Goal: Transaction & Acquisition: Purchase product/service

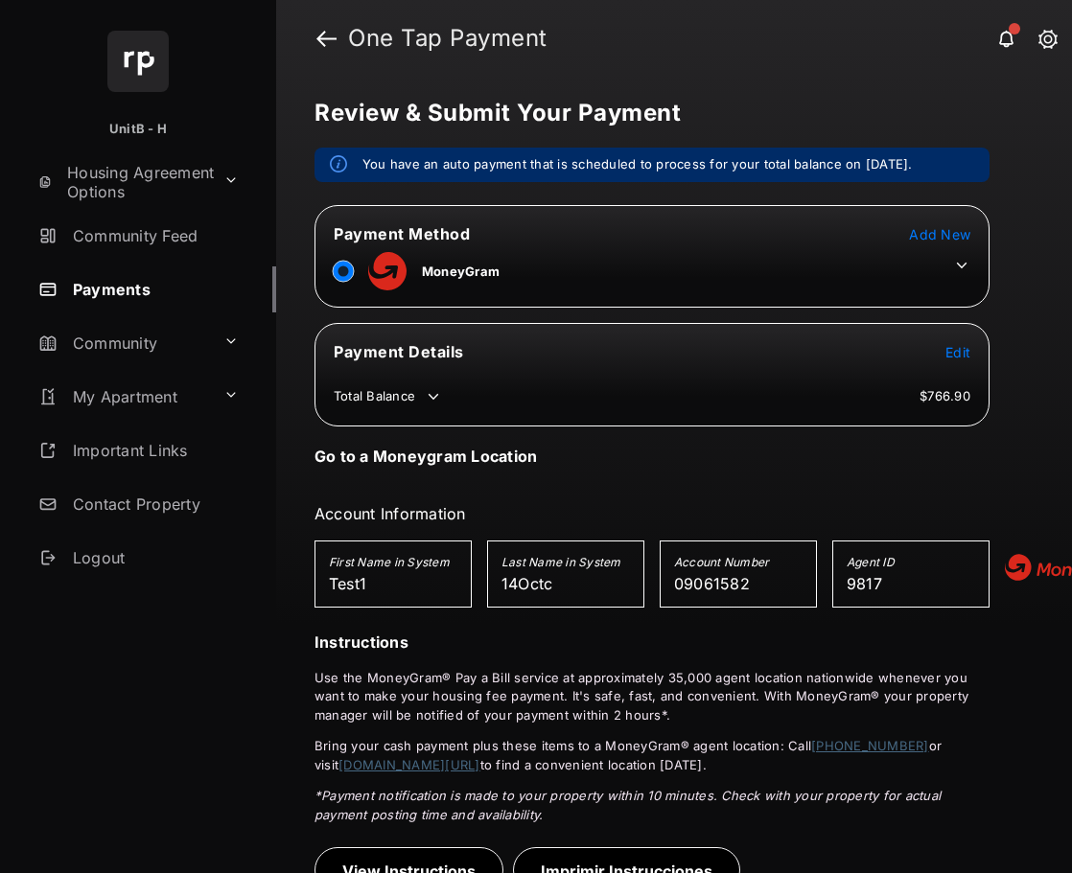
click at [967, 265] on icon at bounding box center [961, 265] width 17 height 17
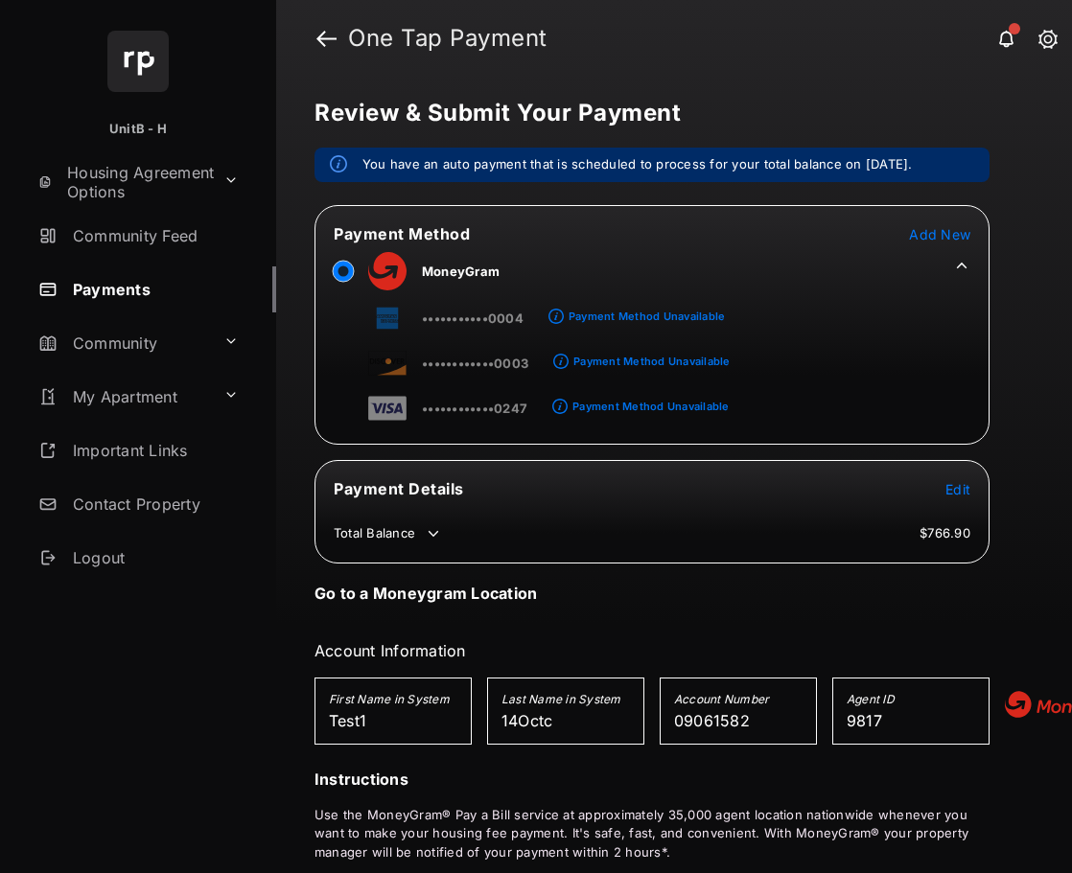
click at [956, 233] on span "Add New" at bounding box center [939, 234] width 61 height 16
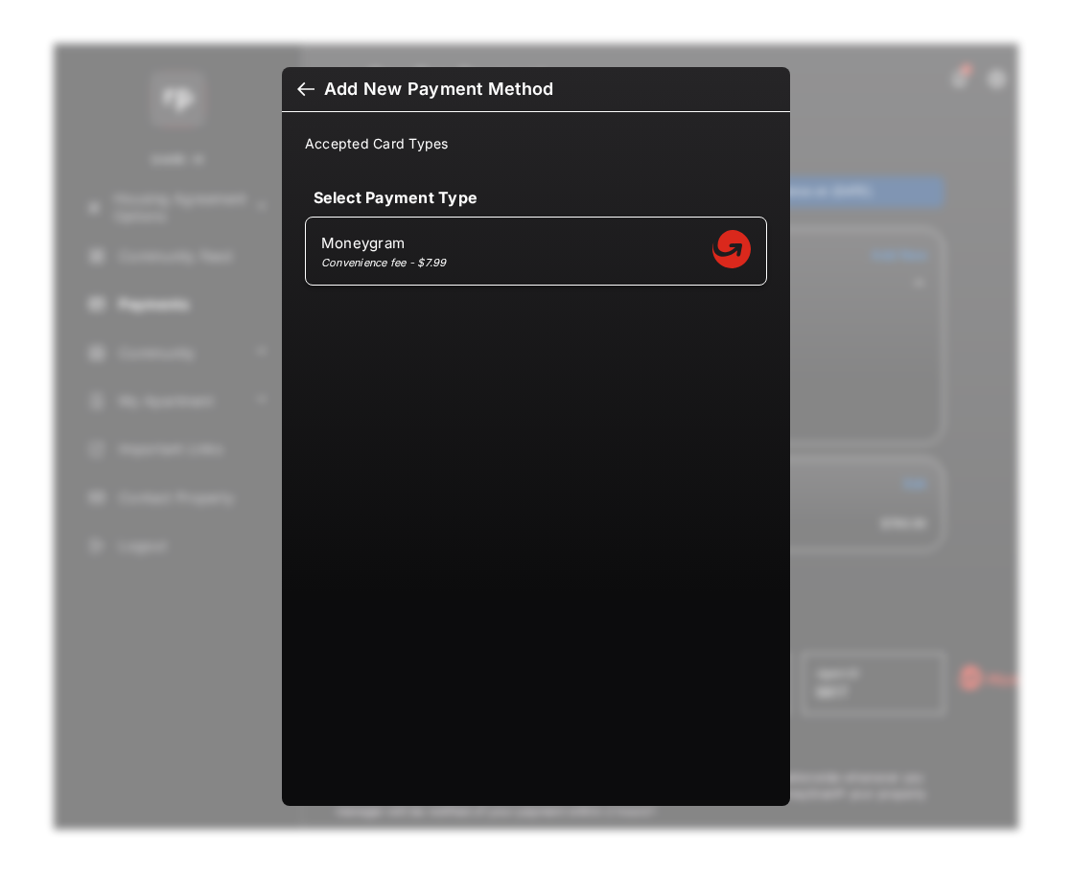
click at [301, 88] on div at bounding box center [305, 91] width 17 height 21
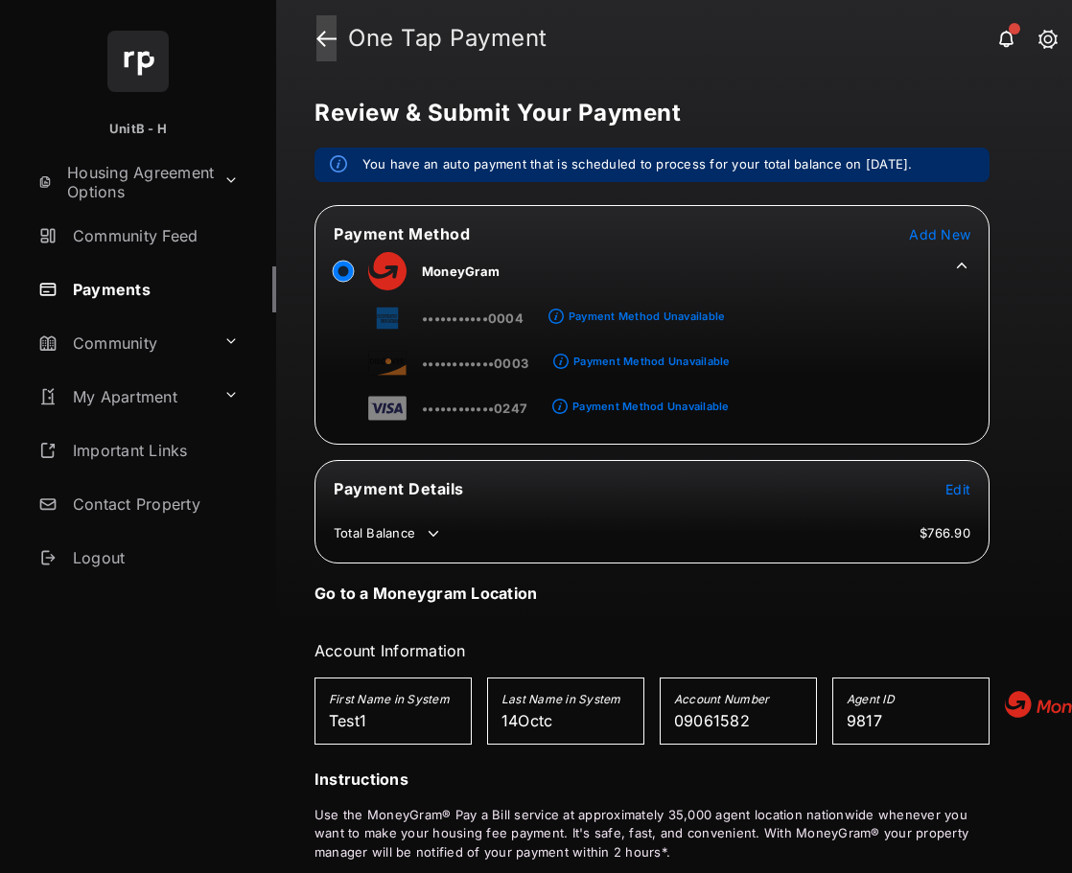
click at [318, 35] on link at bounding box center [326, 38] width 20 height 46
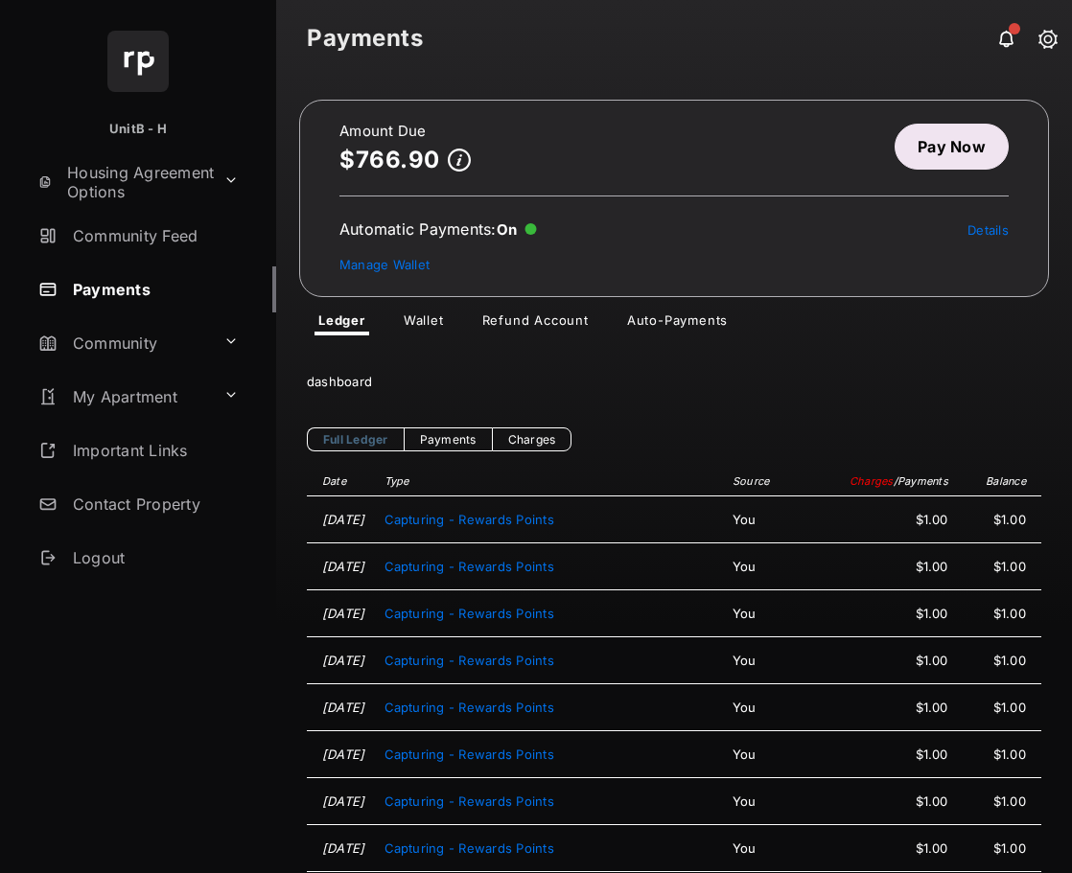
click at [902, 150] on link "Pay Now" at bounding box center [951, 147] width 114 height 46
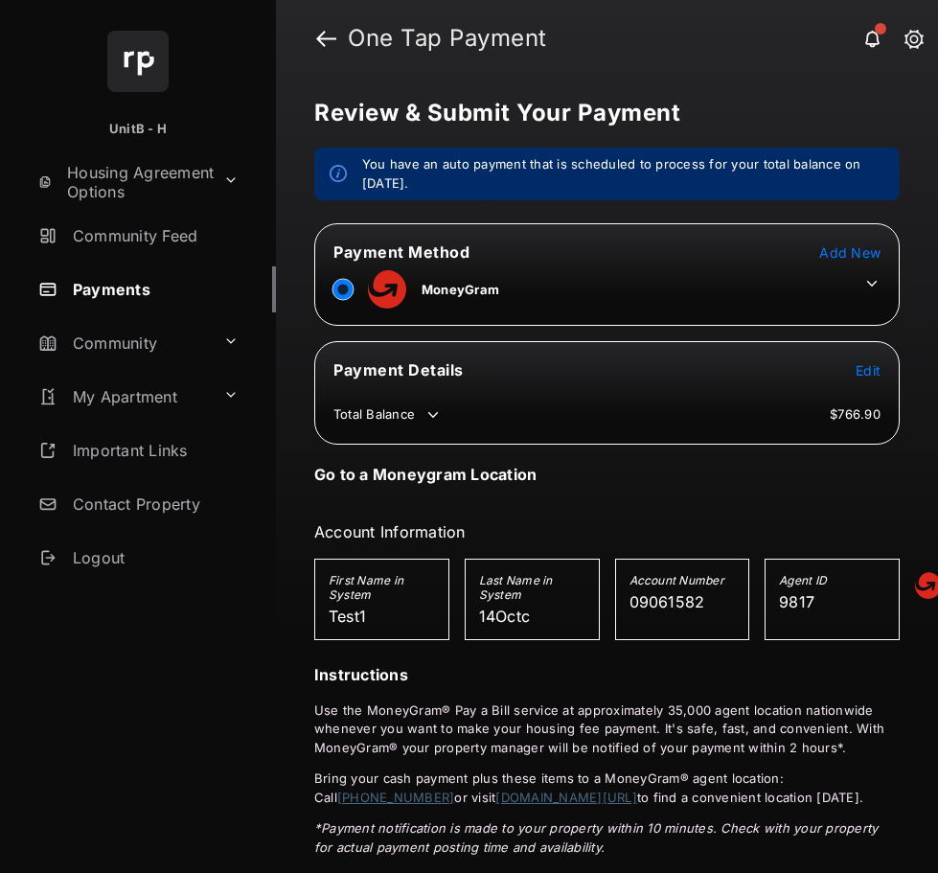
click at [864, 277] on icon at bounding box center [872, 283] width 17 height 17
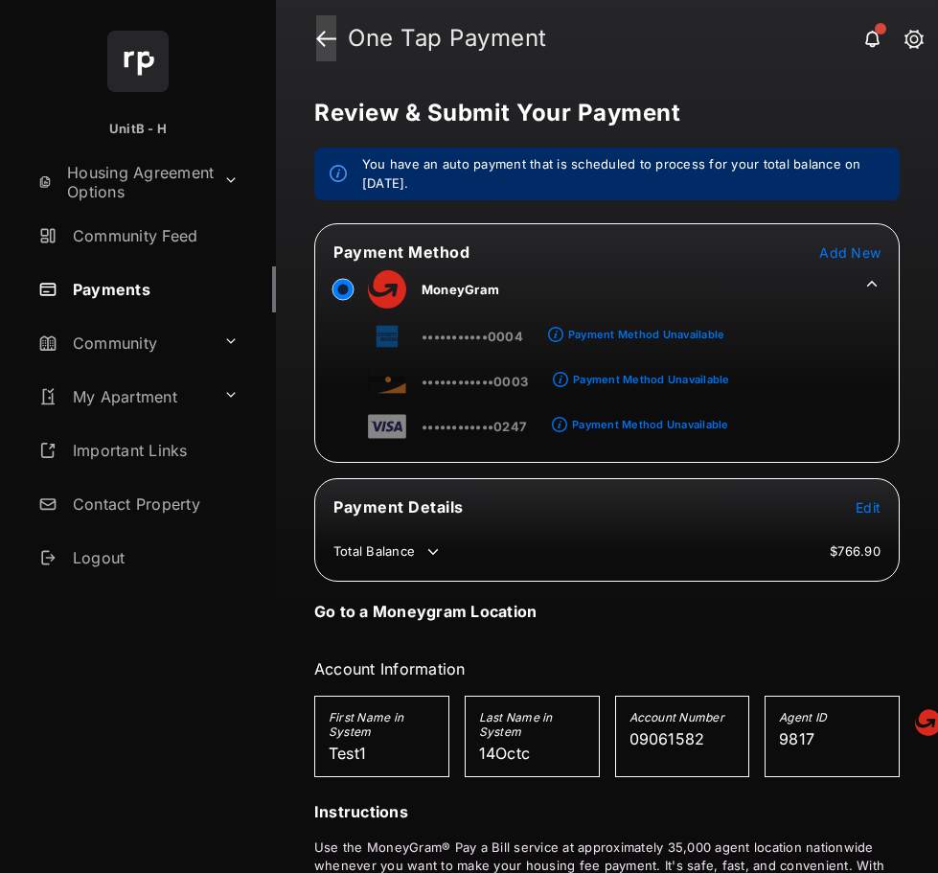
click at [326, 39] on link at bounding box center [326, 38] width 20 height 46
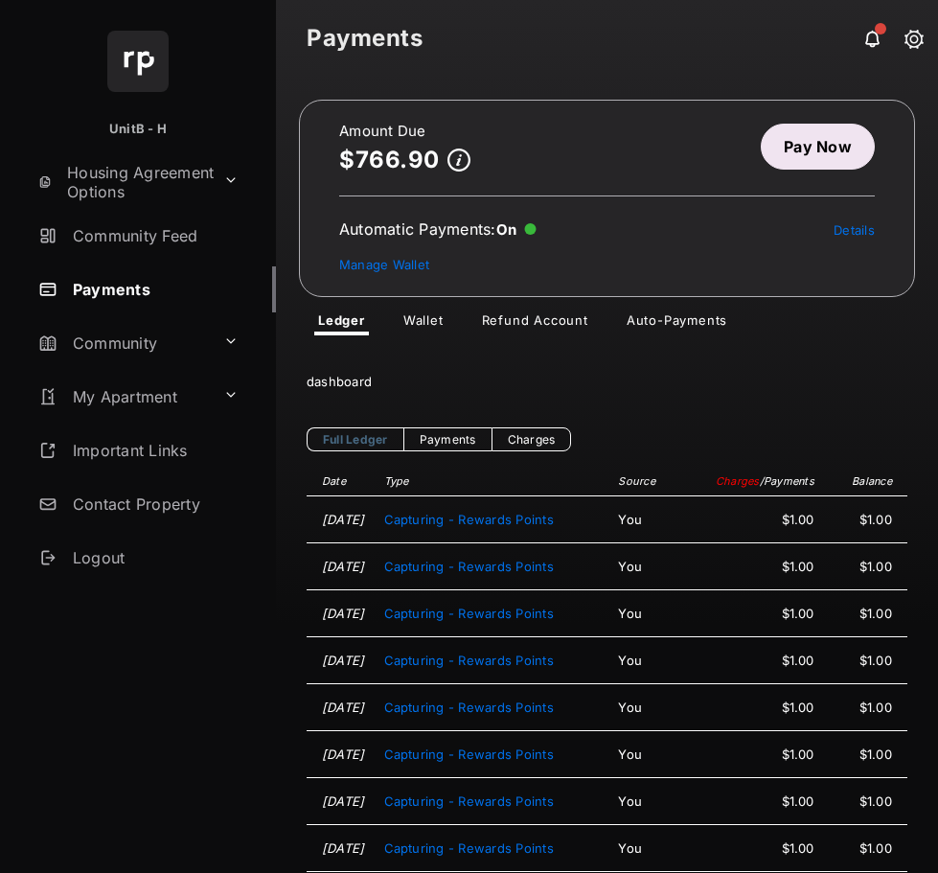
click at [675, 320] on link "Auto-Payments" at bounding box center [677, 323] width 131 height 23
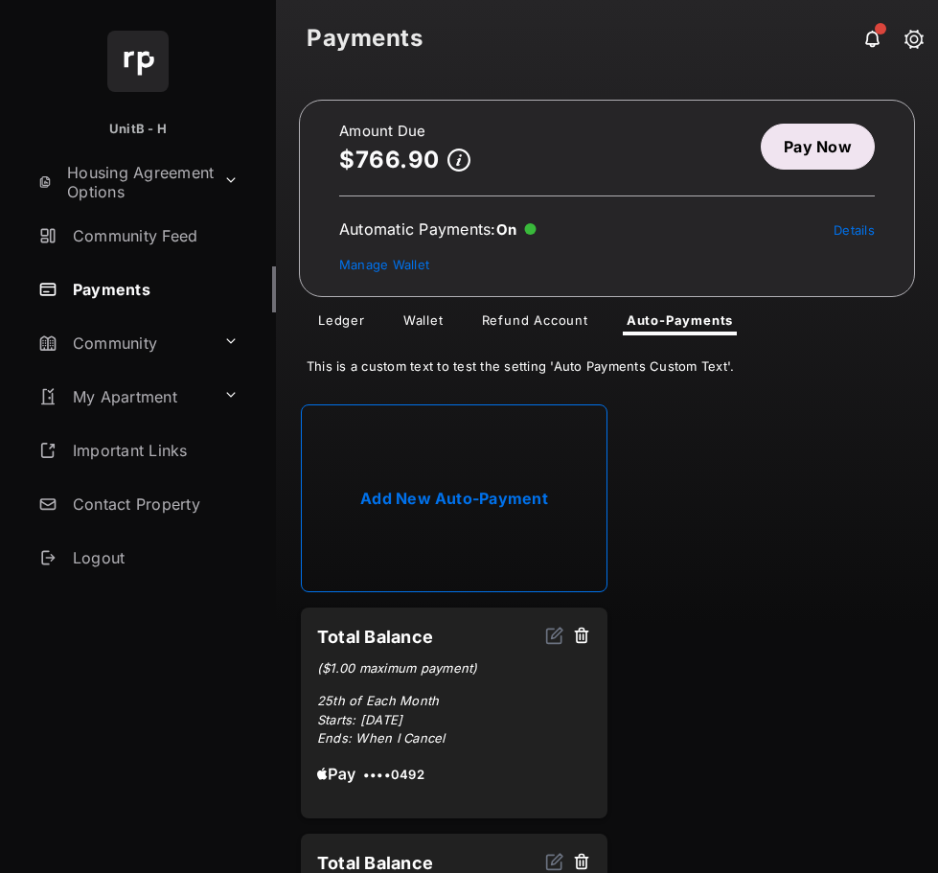
click at [437, 472] on link "Add New Auto-Payment" at bounding box center [454, 498] width 307 height 188
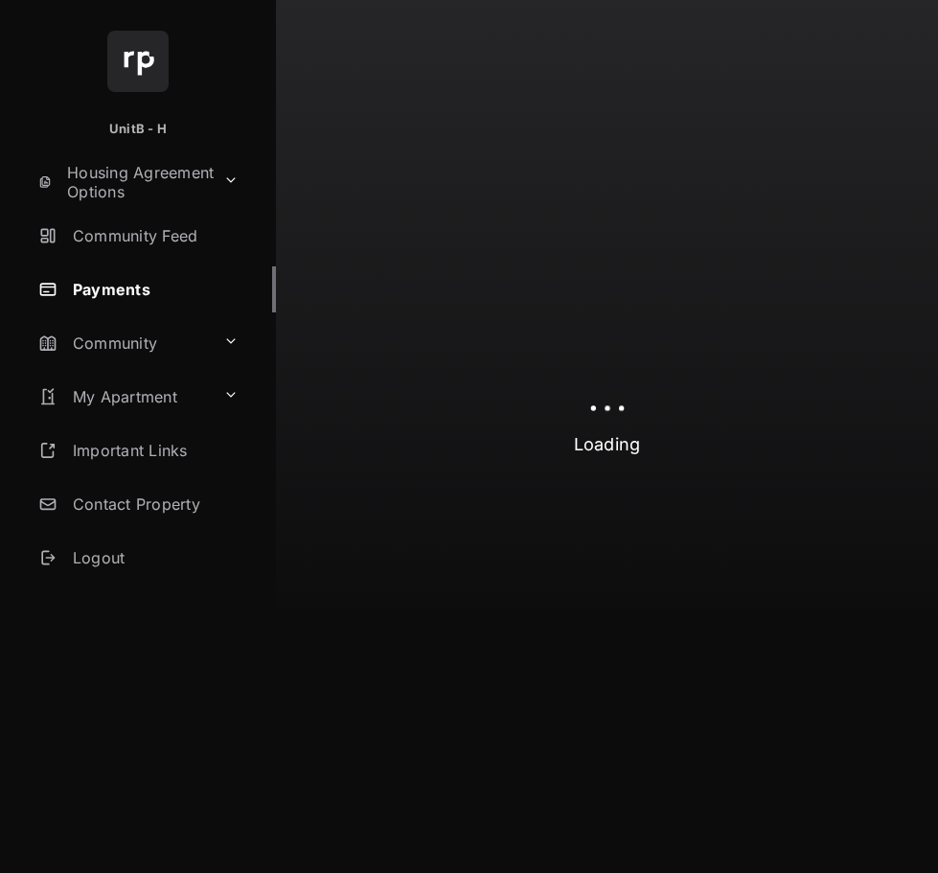
select select "**********"
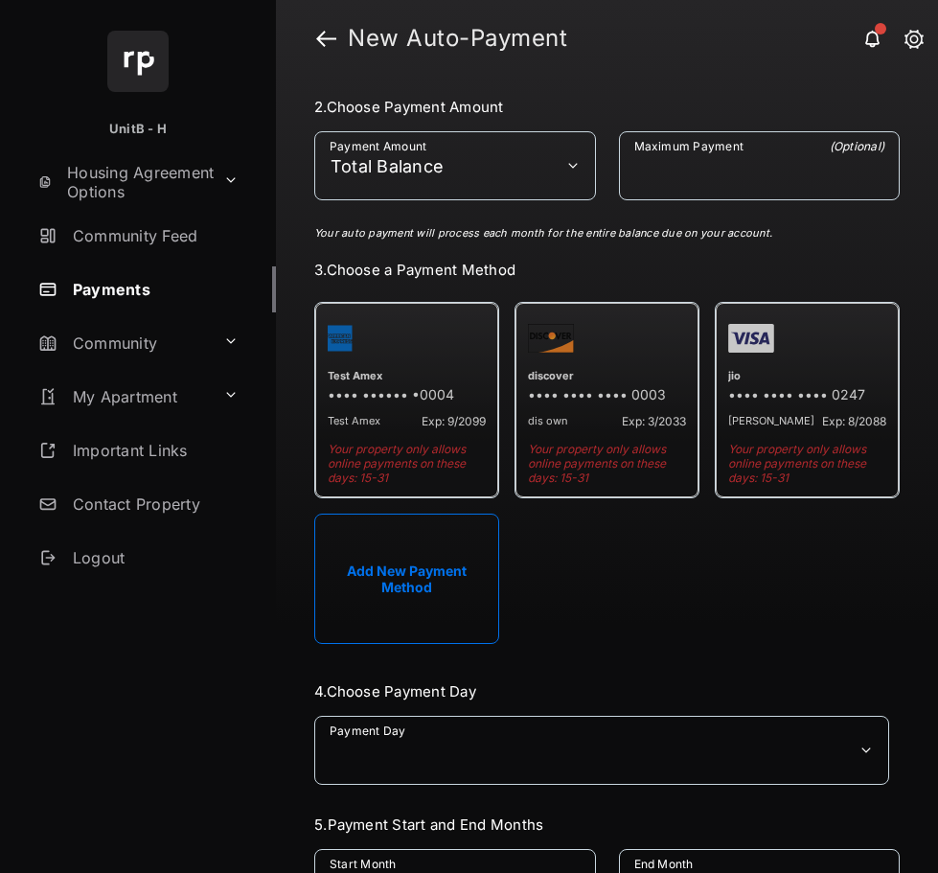
scroll to position [288, 0]
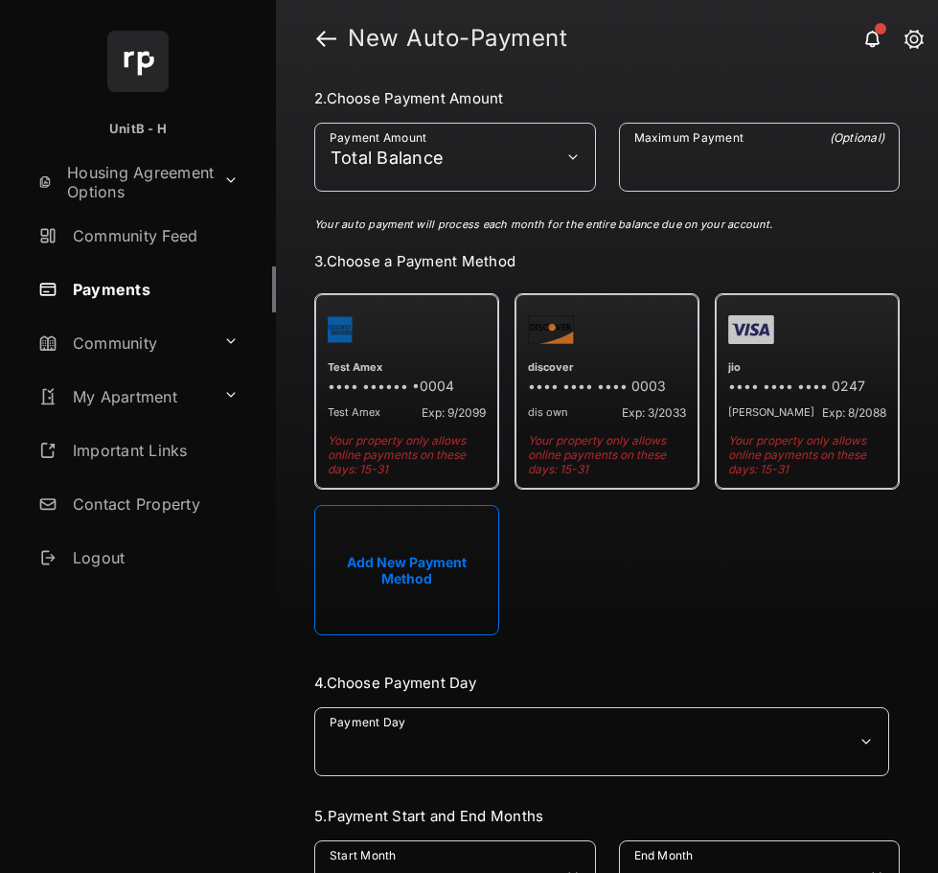
click at [429, 531] on button "Add New Payment Method" at bounding box center [406, 570] width 185 height 130
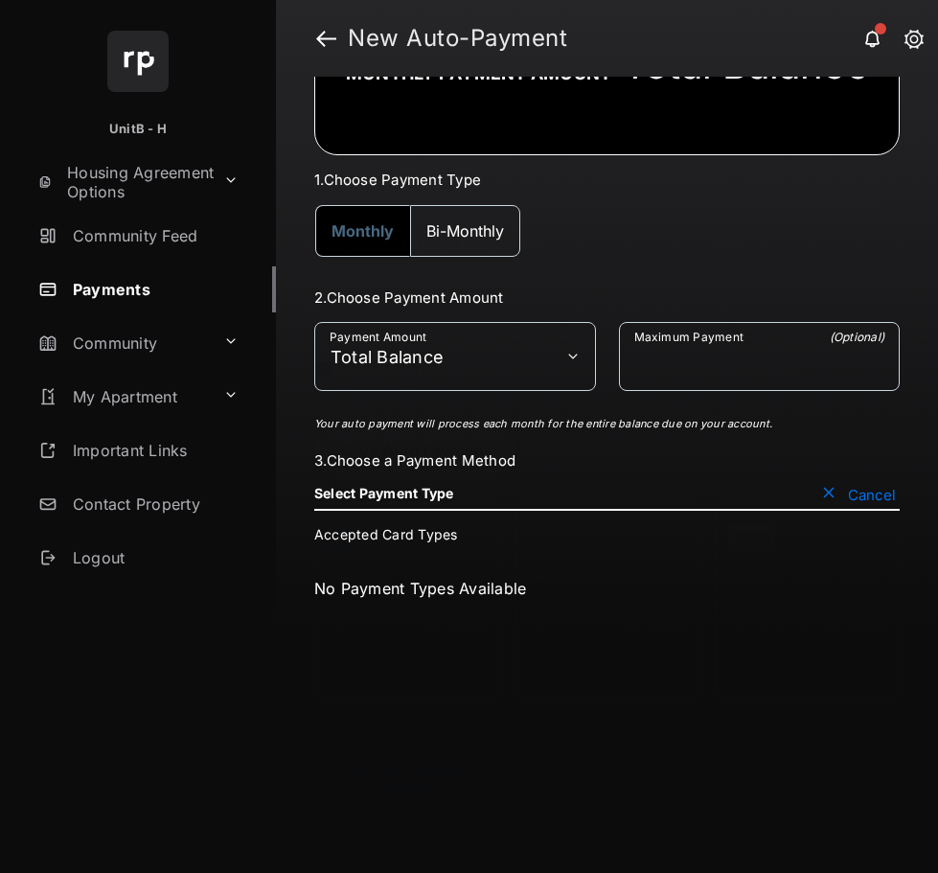
scroll to position [0, 0]
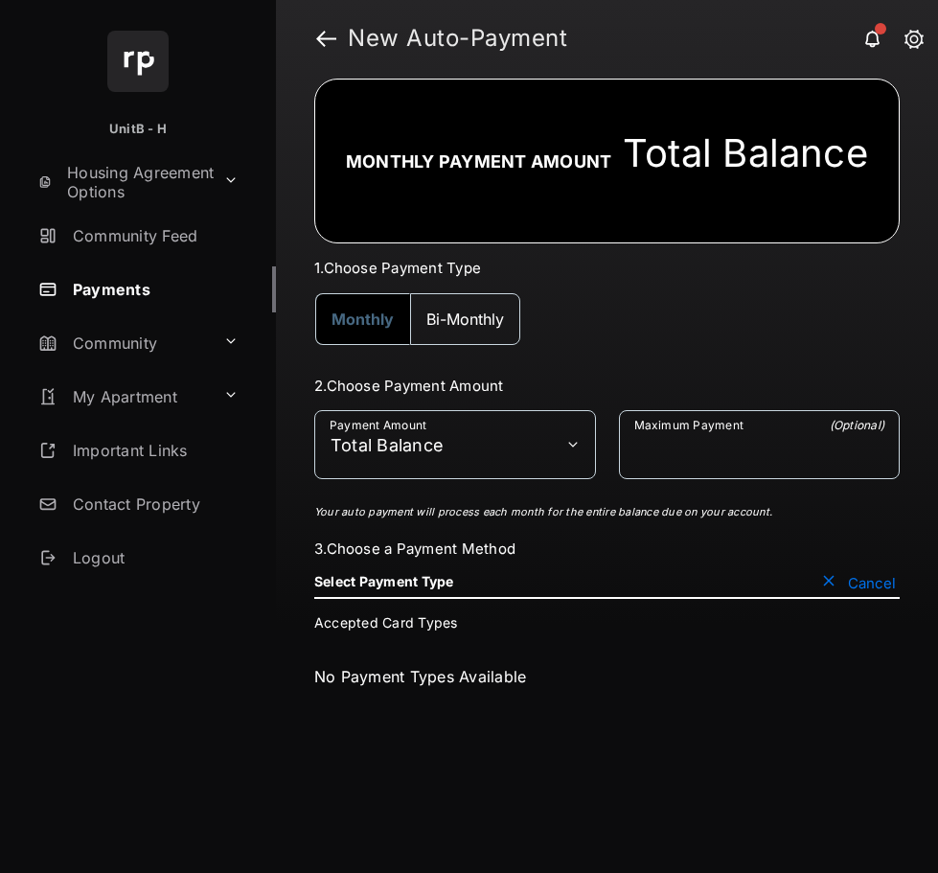
click at [851, 586] on button "Cancel" at bounding box center [859, 582] width 82 height 19
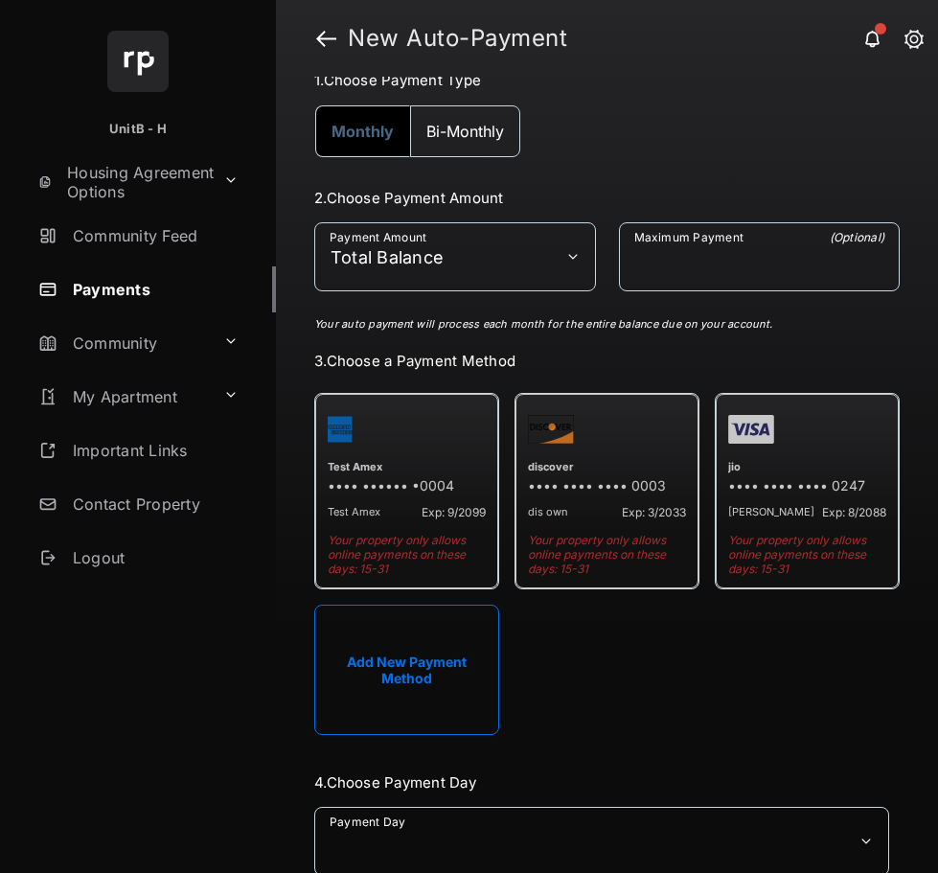
scroll to position [192, 0]
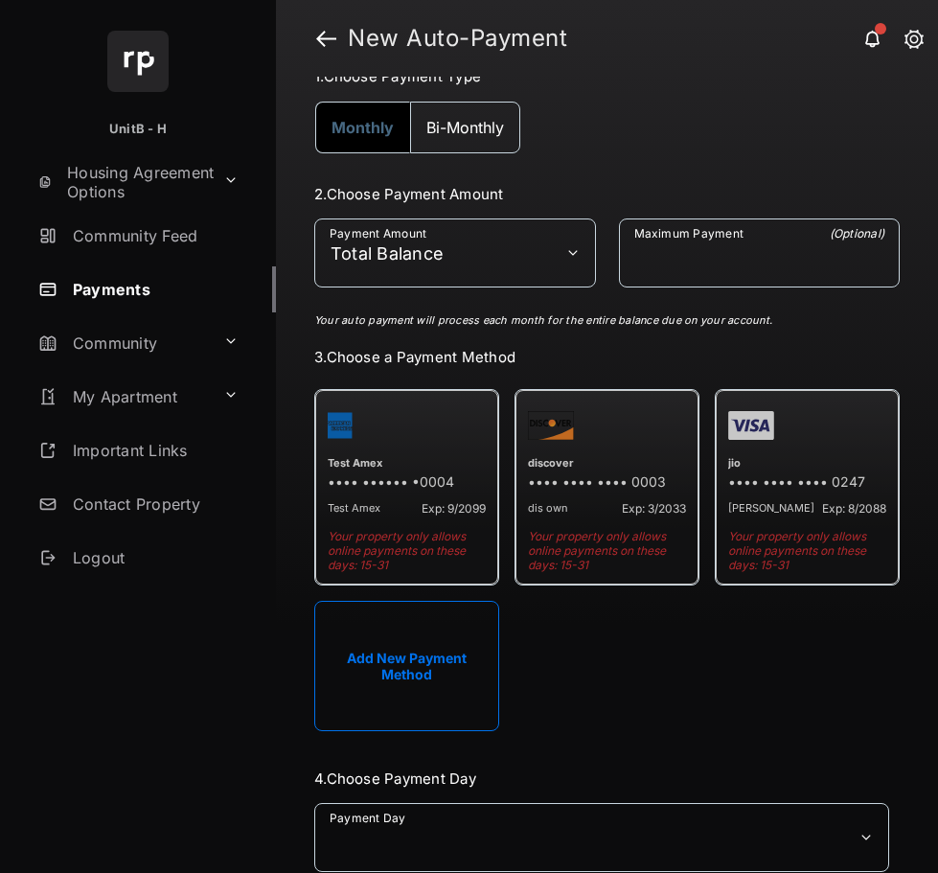
click at [385, 644] on button "Add New Payment Method" at bounding box center [406, 666] width 185 height 130
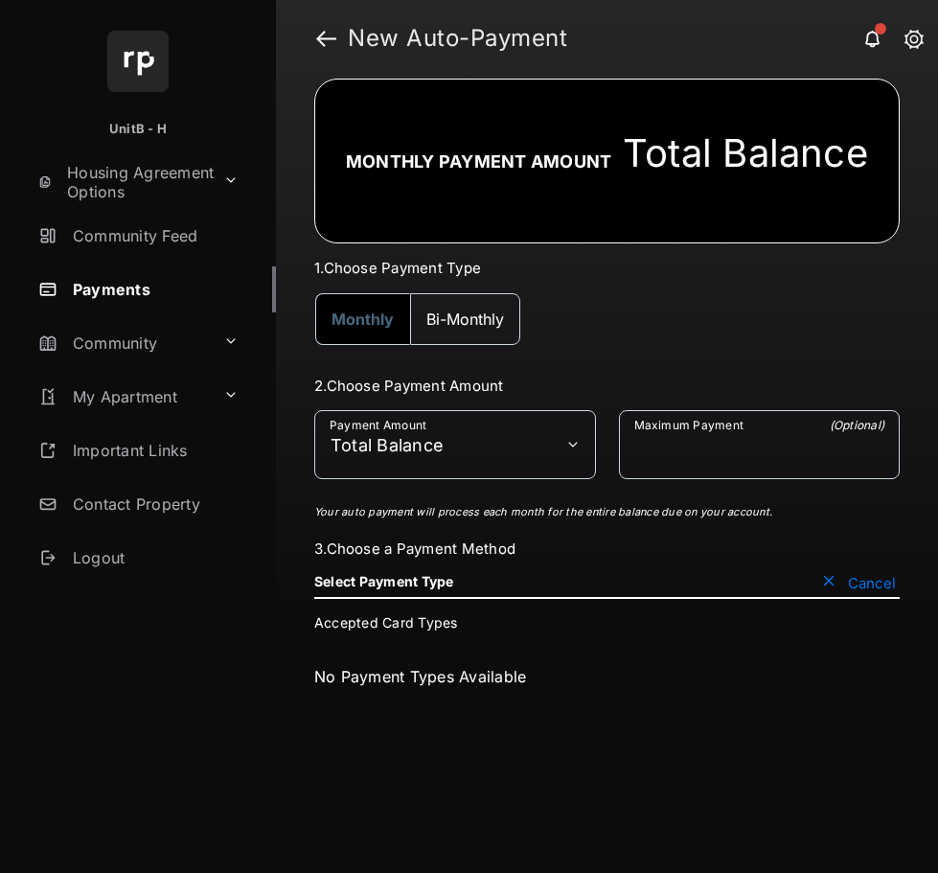
scroll to position [0, 0]
click at [869, 579] on button "Cancel" at bounding box center [859, 582] width 82 height 19
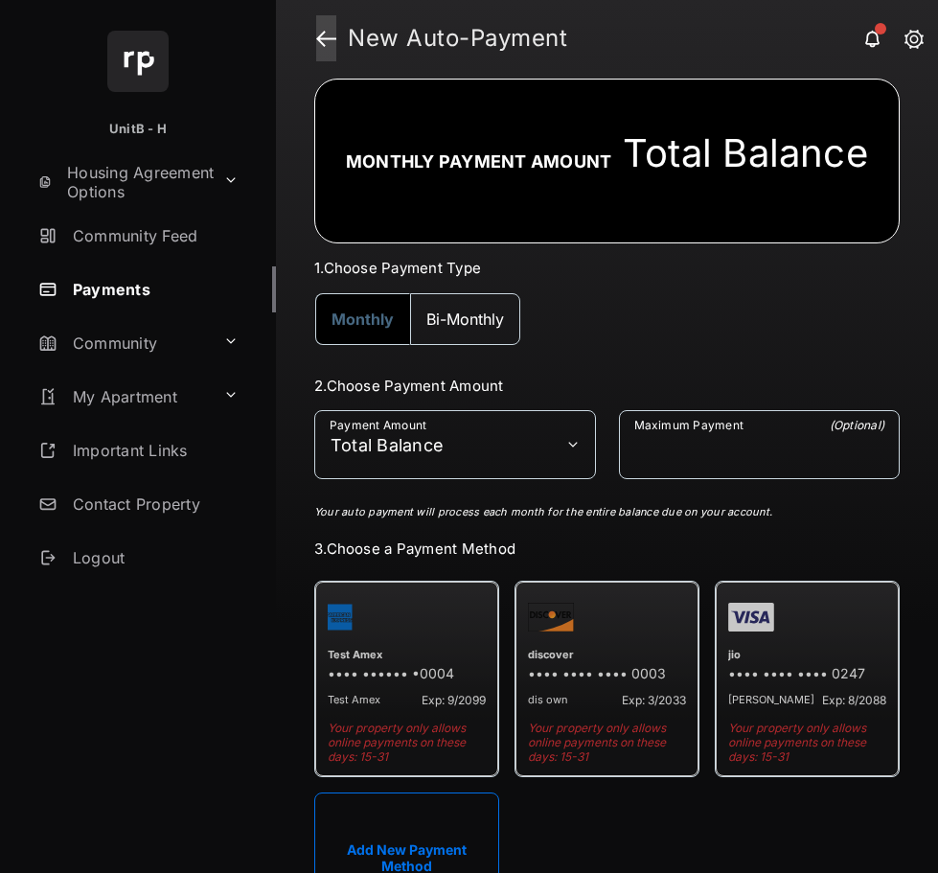
click at [326, 41] on link at bounding box center [326, 38] width 20 height 46
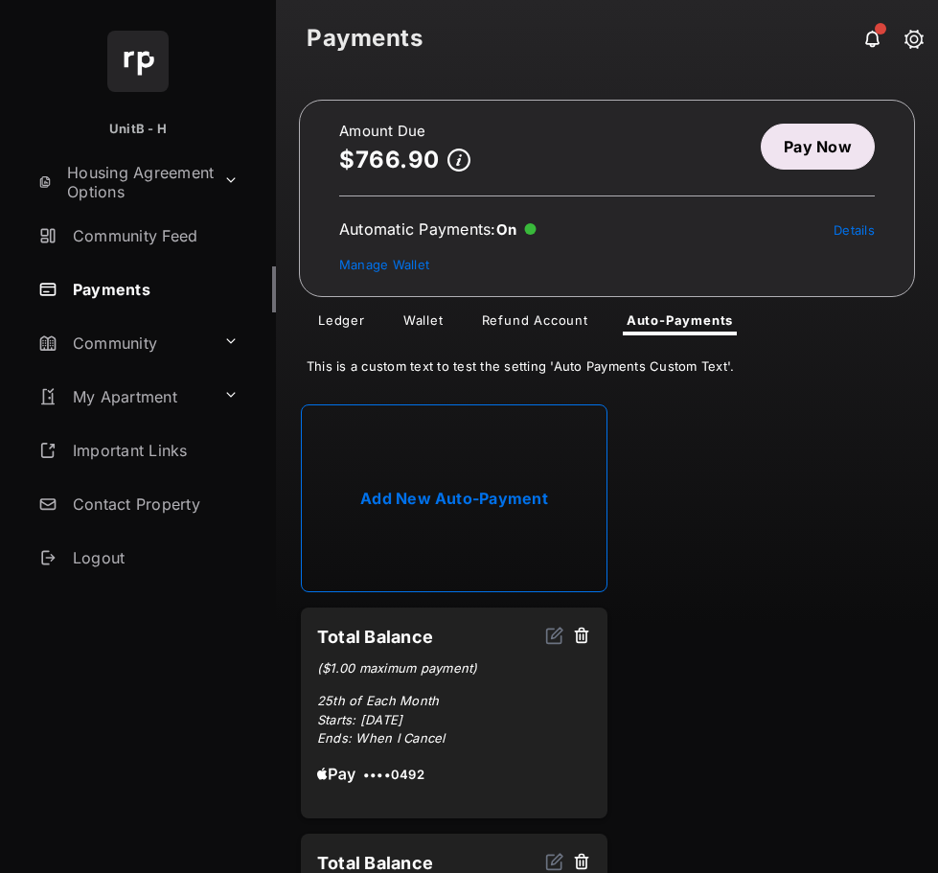
click at [489, 475] on link "Add New Auto-Payment" at bounding box center [454, 498] width 307 height 188
select select "**********"
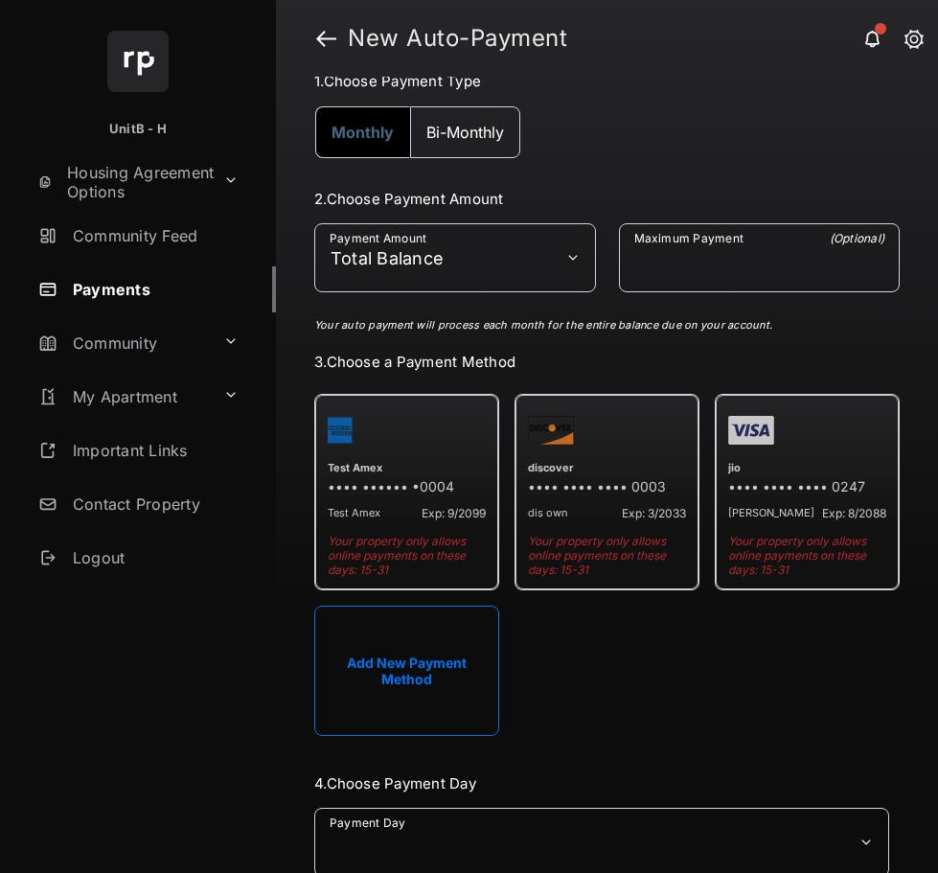
scroll to position [192, 0]
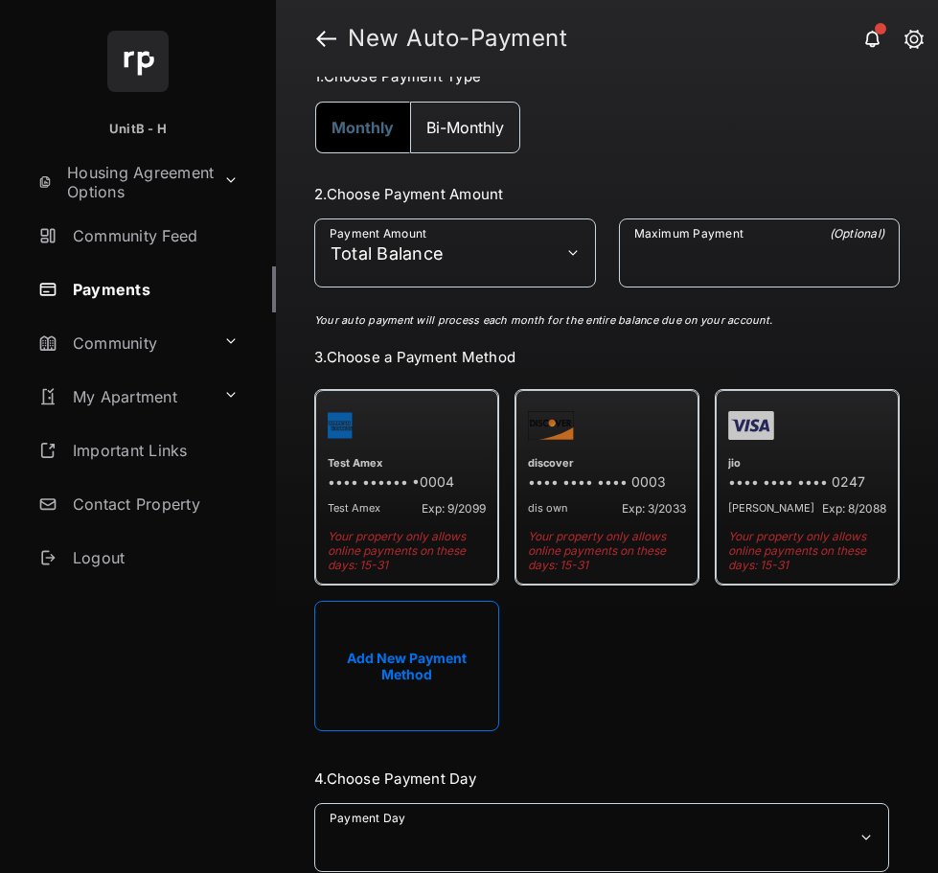
click at [392, 617] on button "Add New Payment Method" at bounding box center [406, 666] width 185 height 130
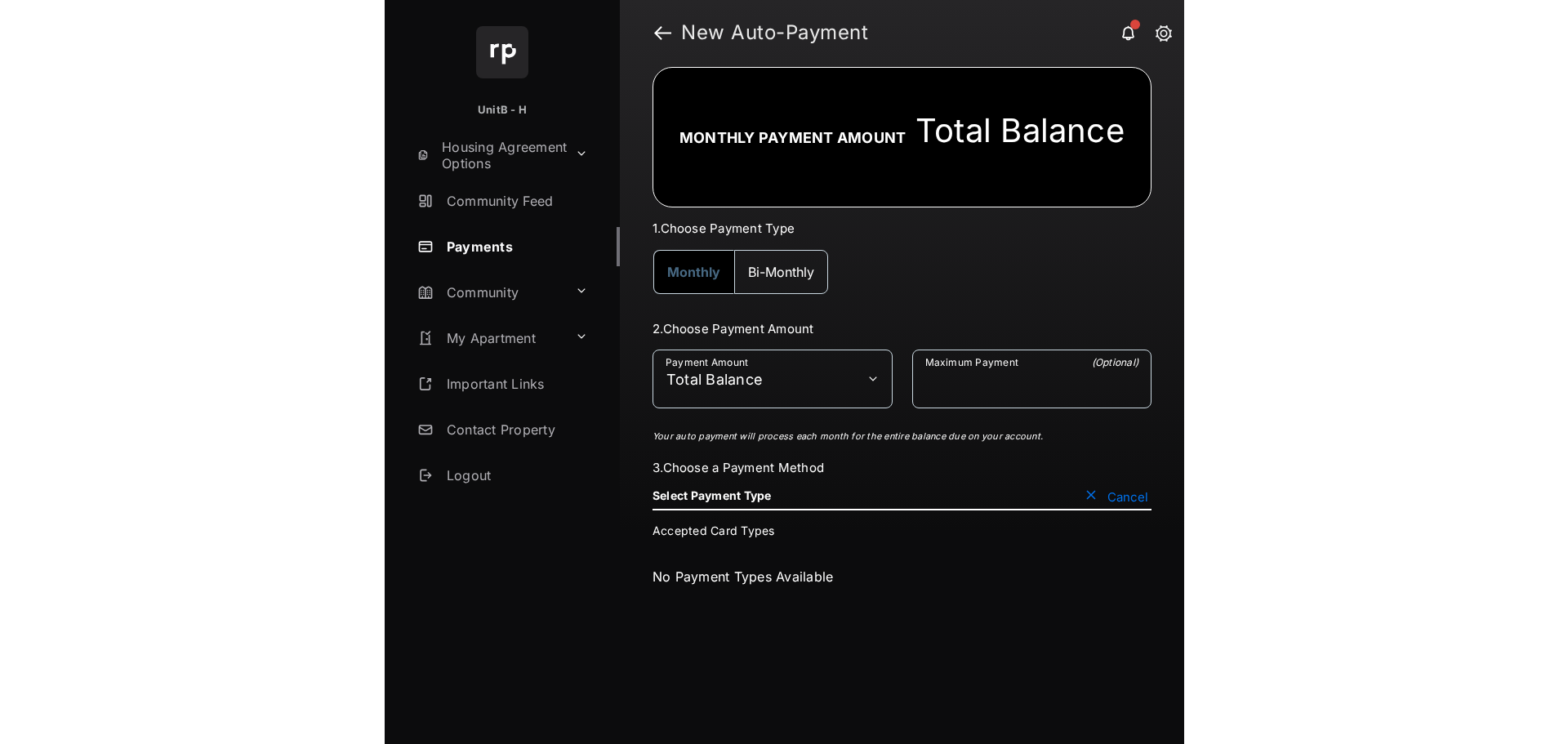
scroll to position [0, 0]
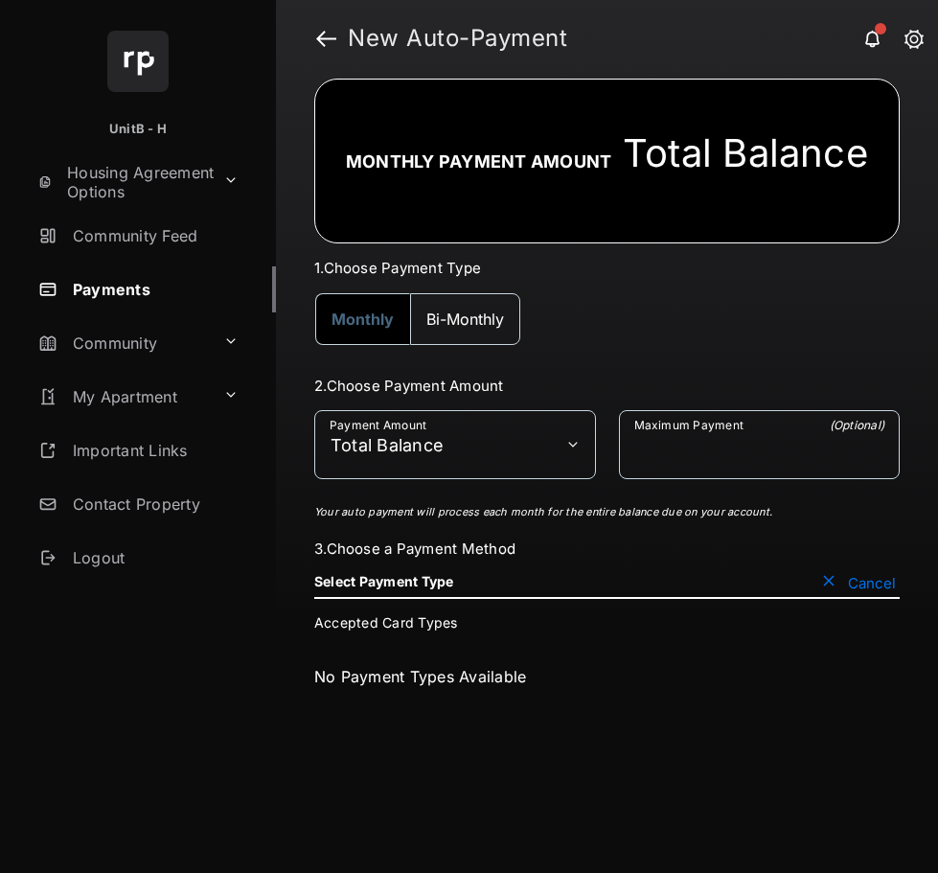
click at [853, 578] on button "Cancel" at bounding box center [859, 582] width 82 height 19
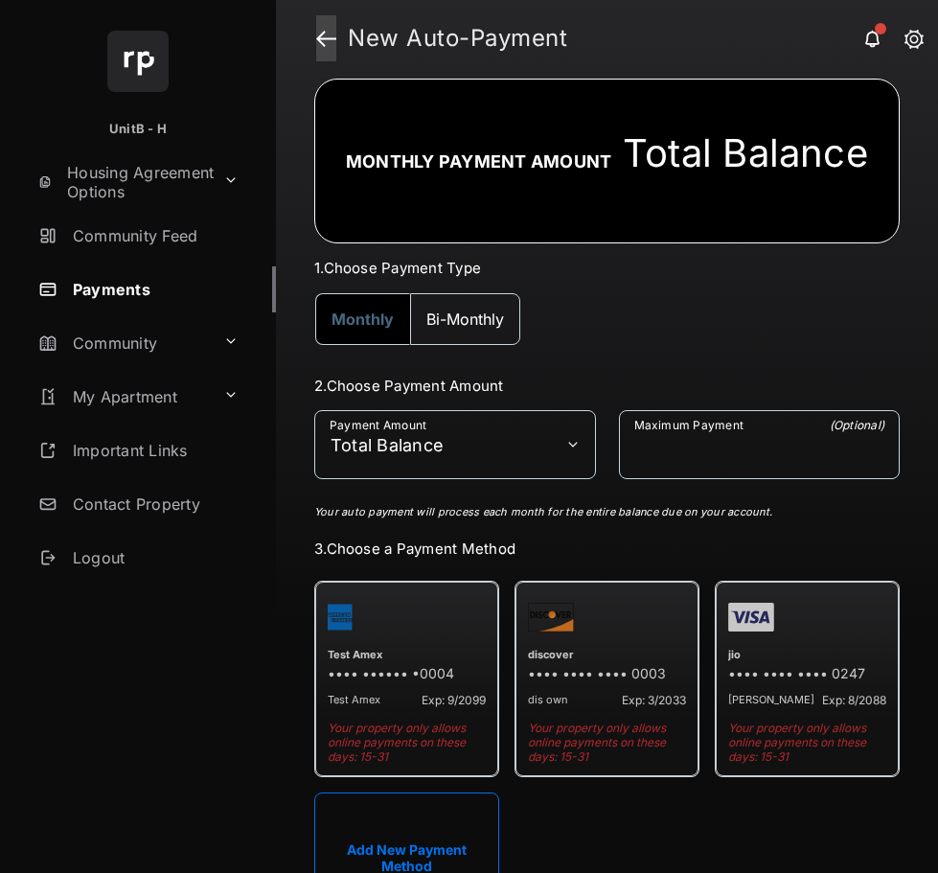
click at [319, 35] on link at bounding box center [326, 38] width 20 height 46
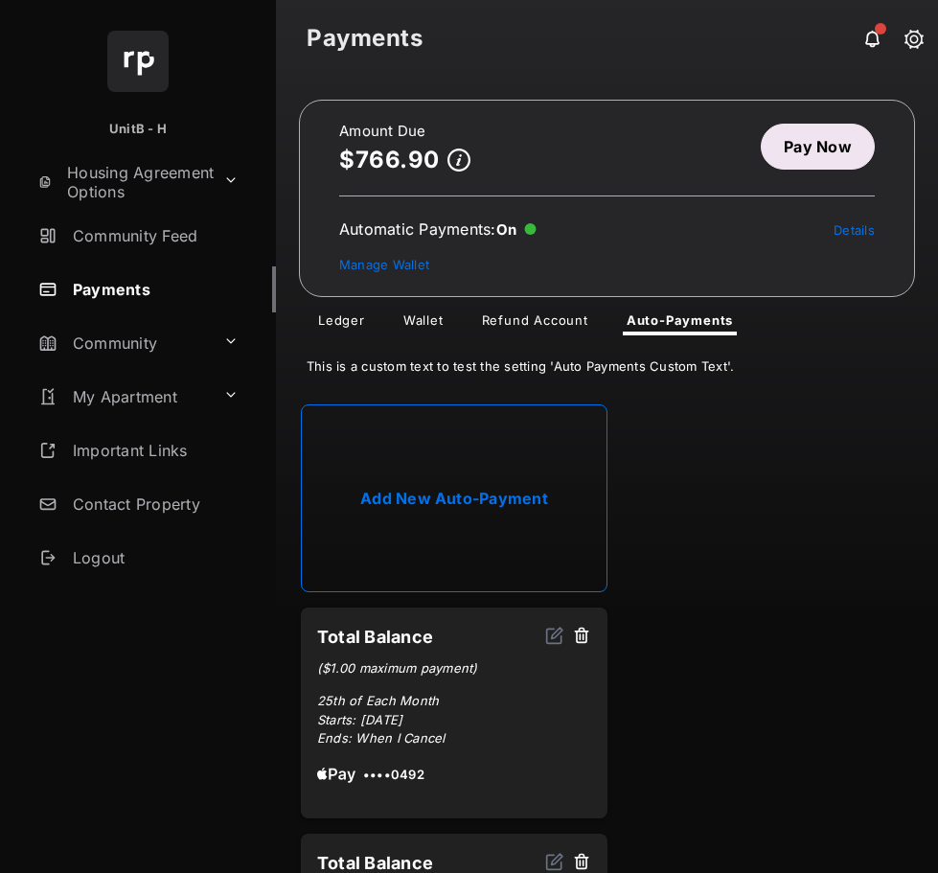
click at [417, 317] on link "Wallet" at bounding box center [423, 323] width 71 height 23
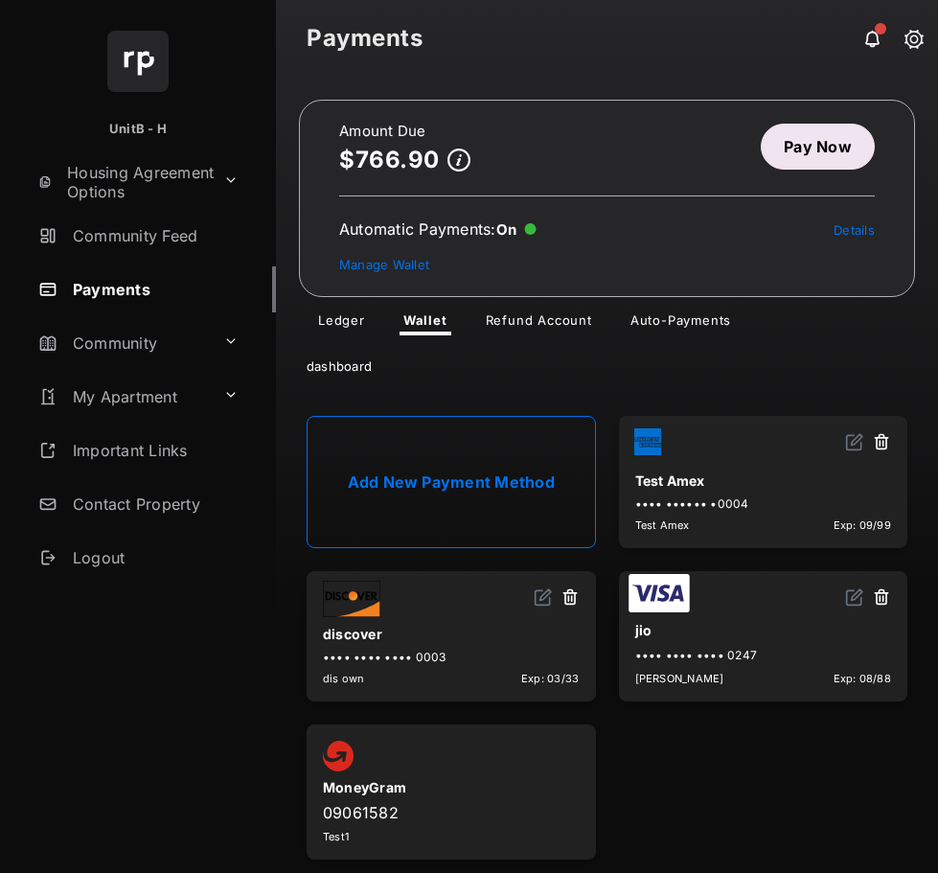
click at [458, 429] on link "Add New Payment Method" at bounding box center [451, 482] width 289 height 132
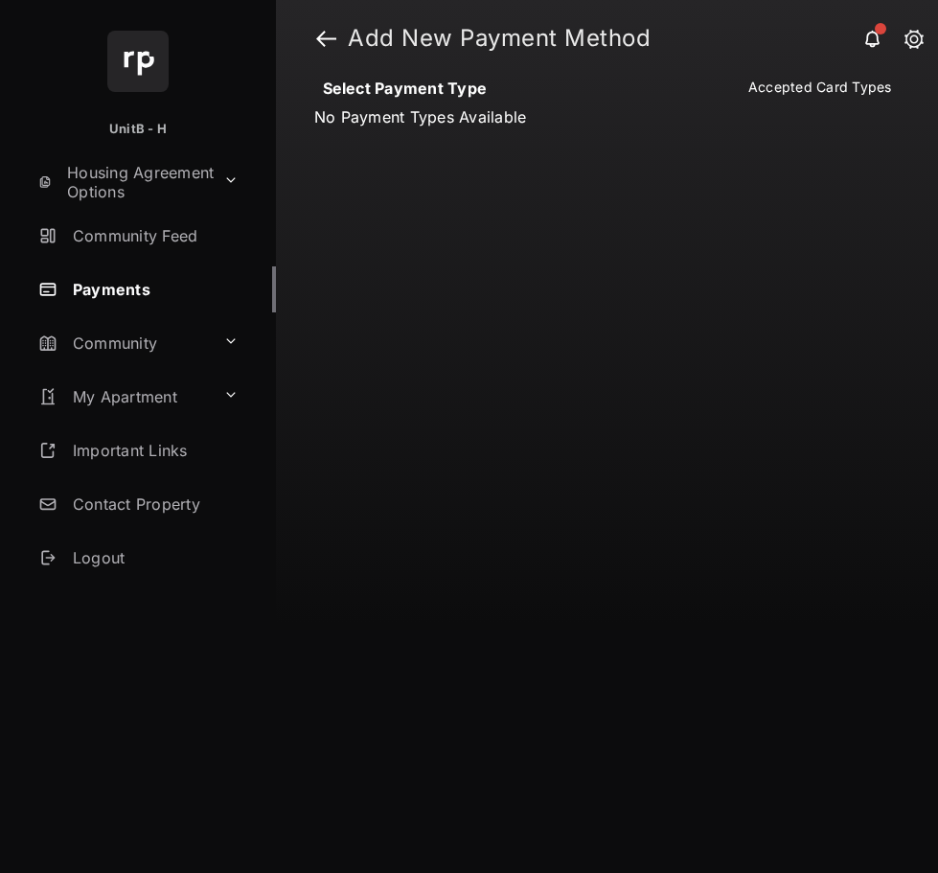
click at [315, 34] on header "Add New Payment Method" at bounding box center [607, 38] width 662 height 77
click at [325, 44] on link at bounding box center [326, 38] width 20 height 46
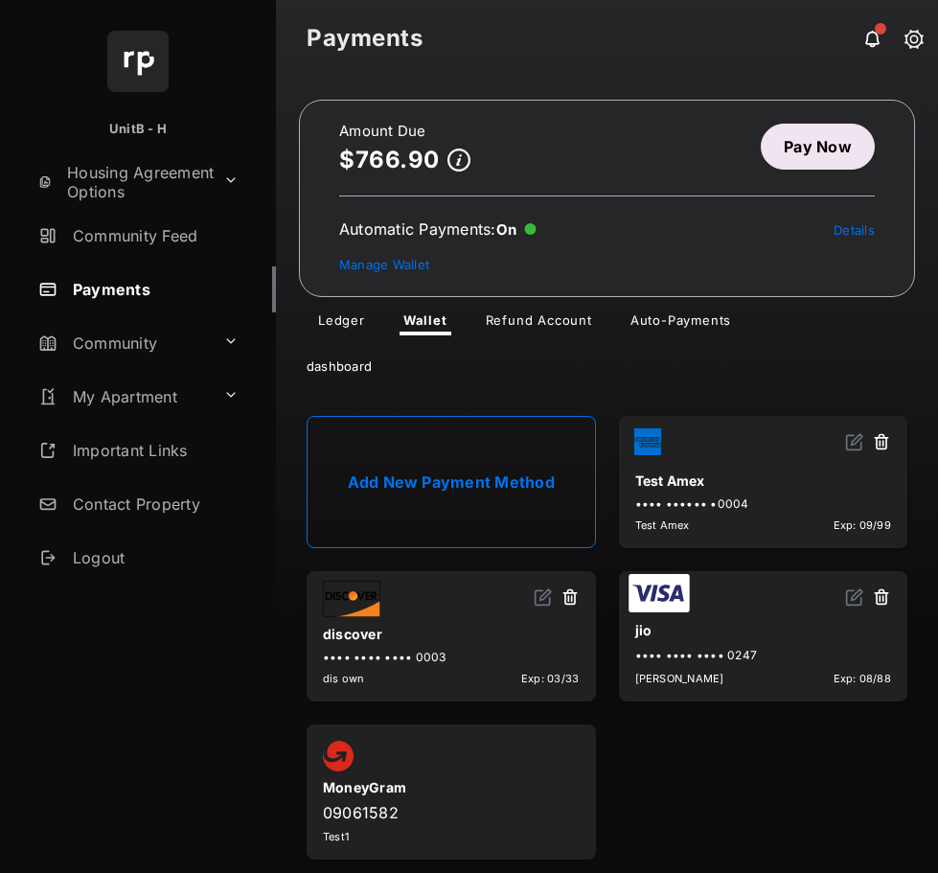
click at [792, 151] on link "Pay Now" at bounding box center [818, 147] width 114 height 46
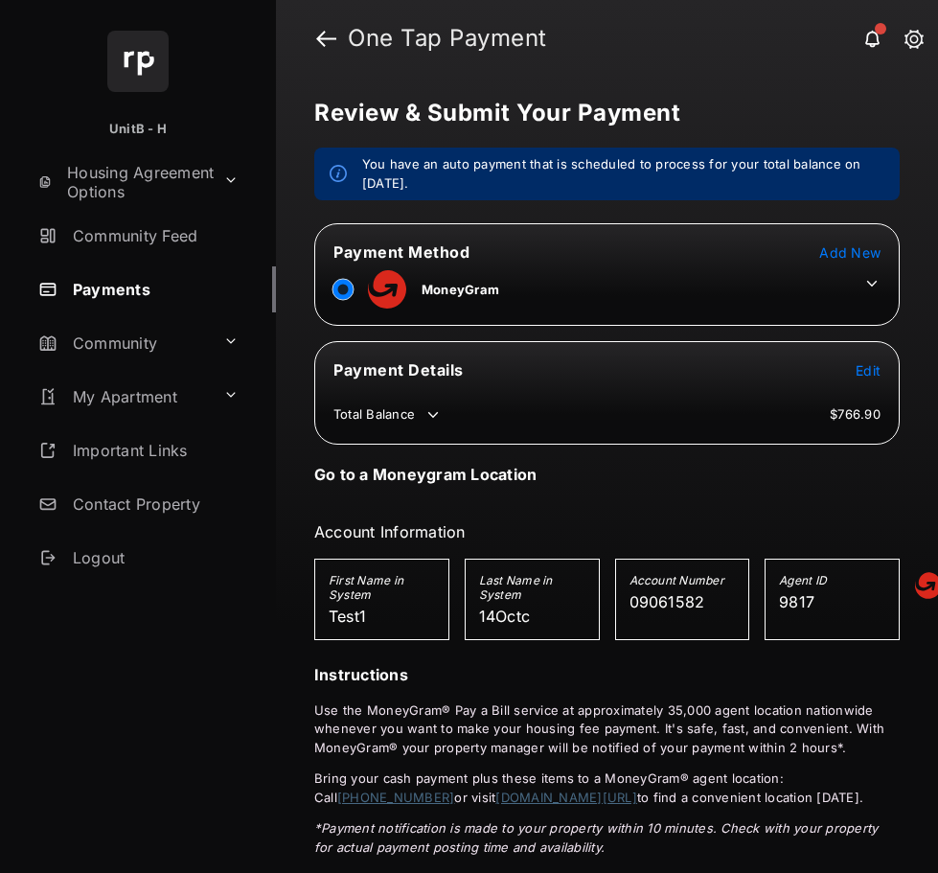
click at [864, 279] on icon at bounding box center [872, 283] width 17 height 17
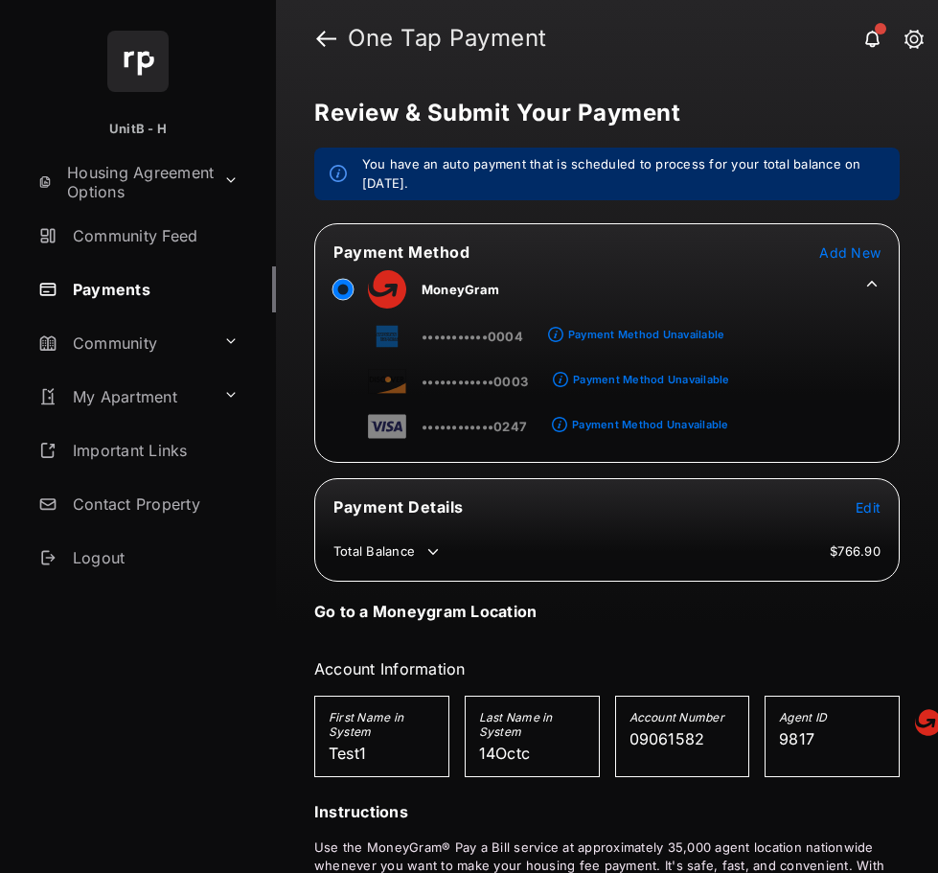
click at [835, 256] on span "Add New" at bounding box center [849, 252] width 61 height 16
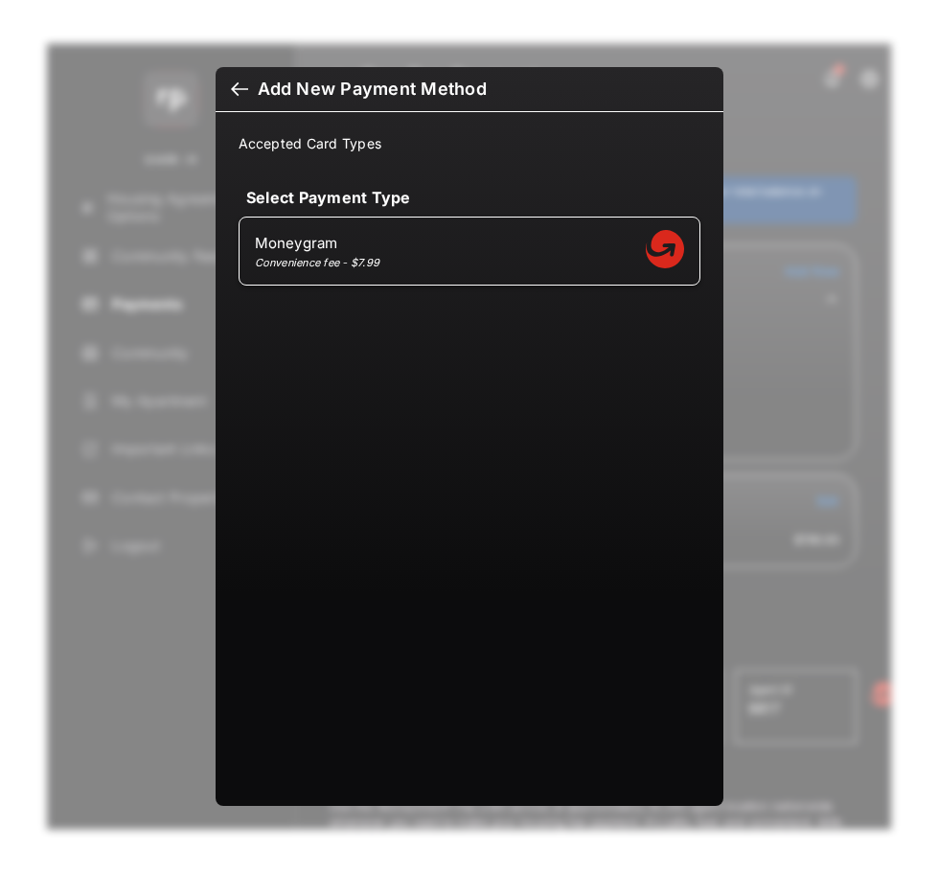
click at [236, 87] on div at bounding box center [239, 91] width 17 height 21
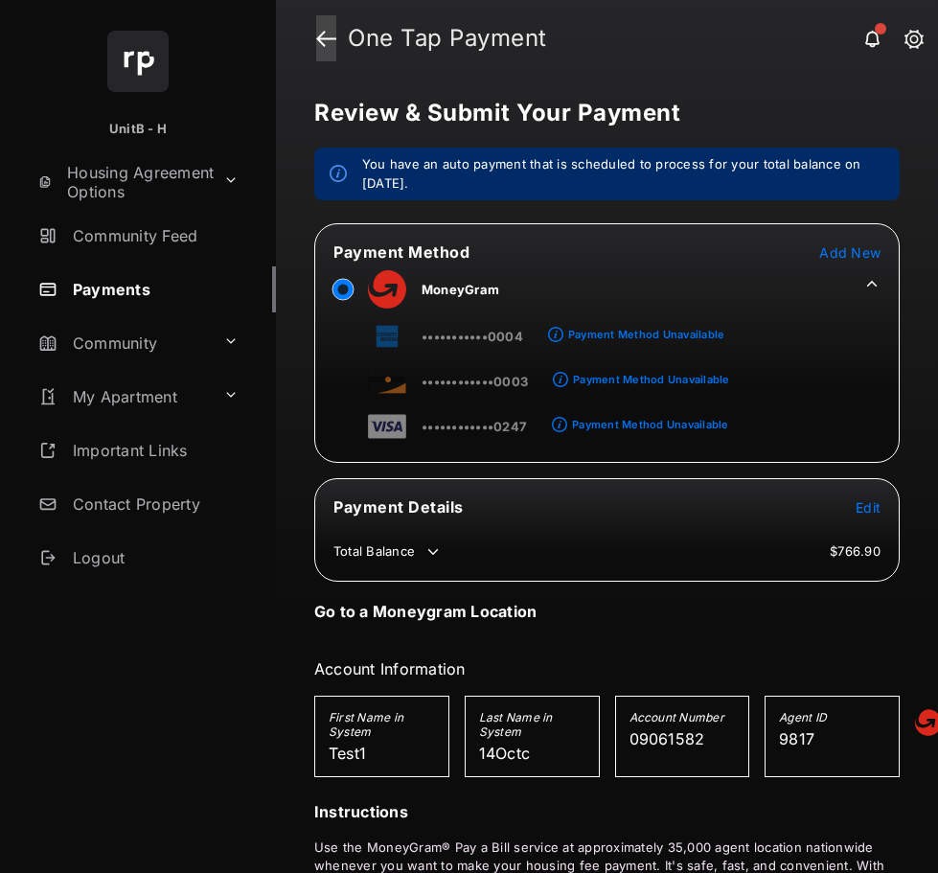
click at [322, 35] on link at bounding box center [326, 38] width 20 height 46
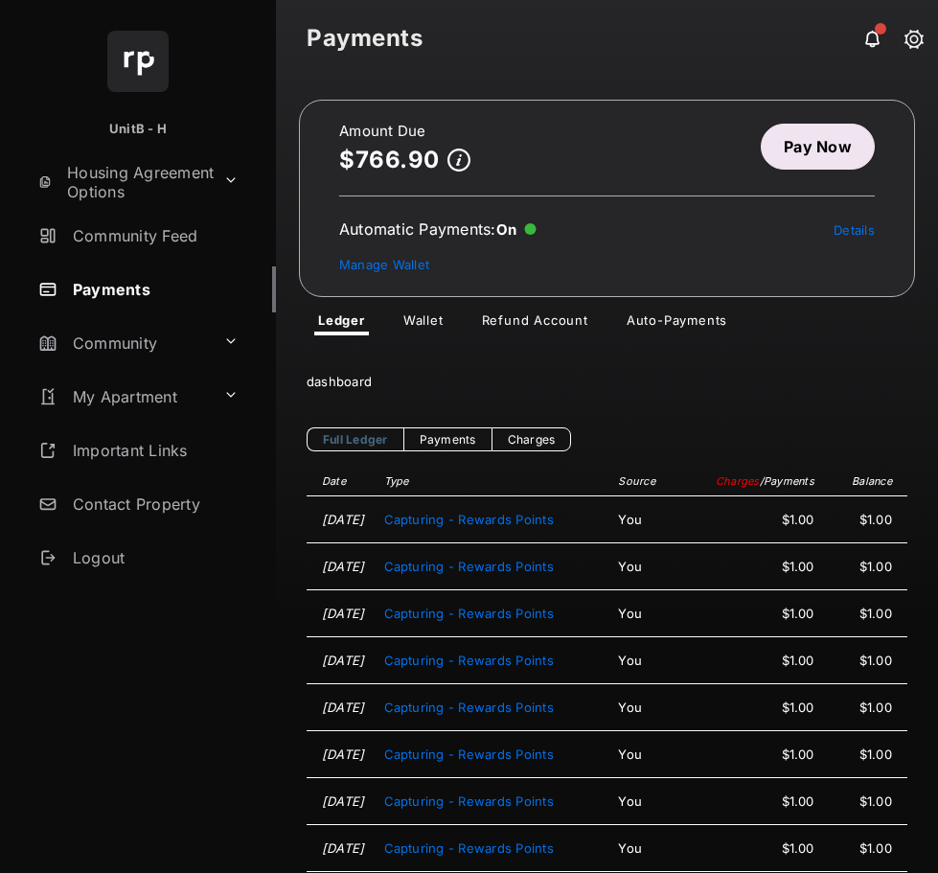
click at [788, 153] on link "Pay Now" at bounding box center [818, 147] width 114 height 46
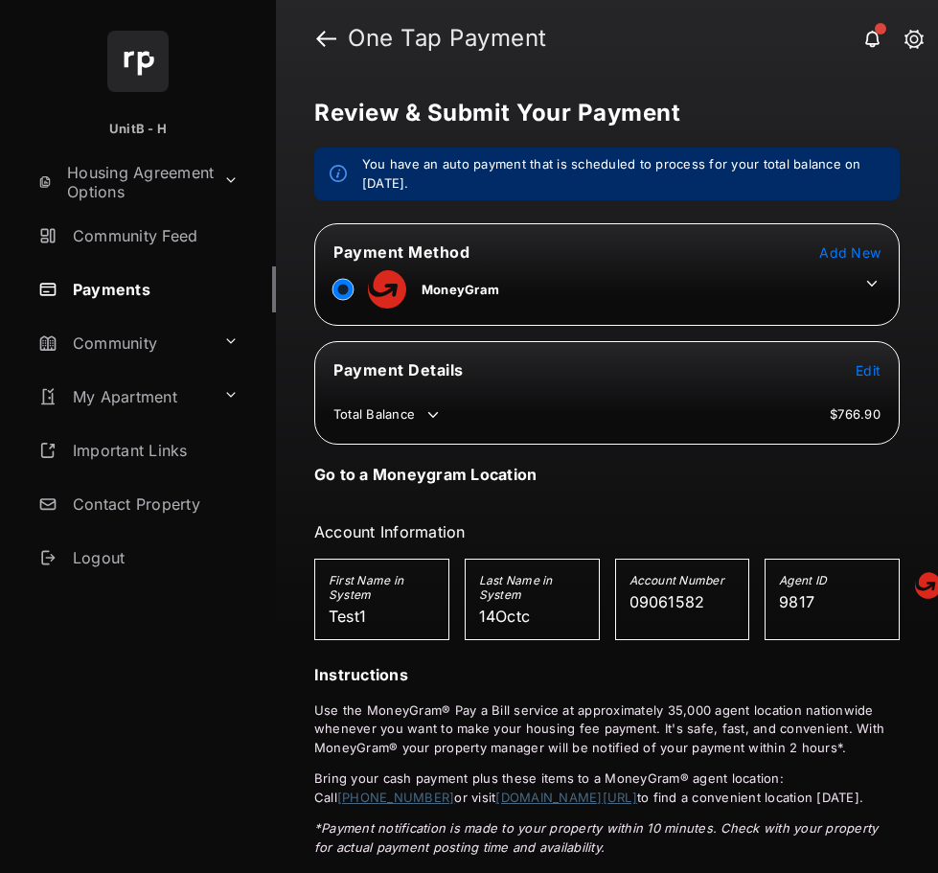
click at [867, 284] on icon at bounding box center [872, 284] width 11 height 6
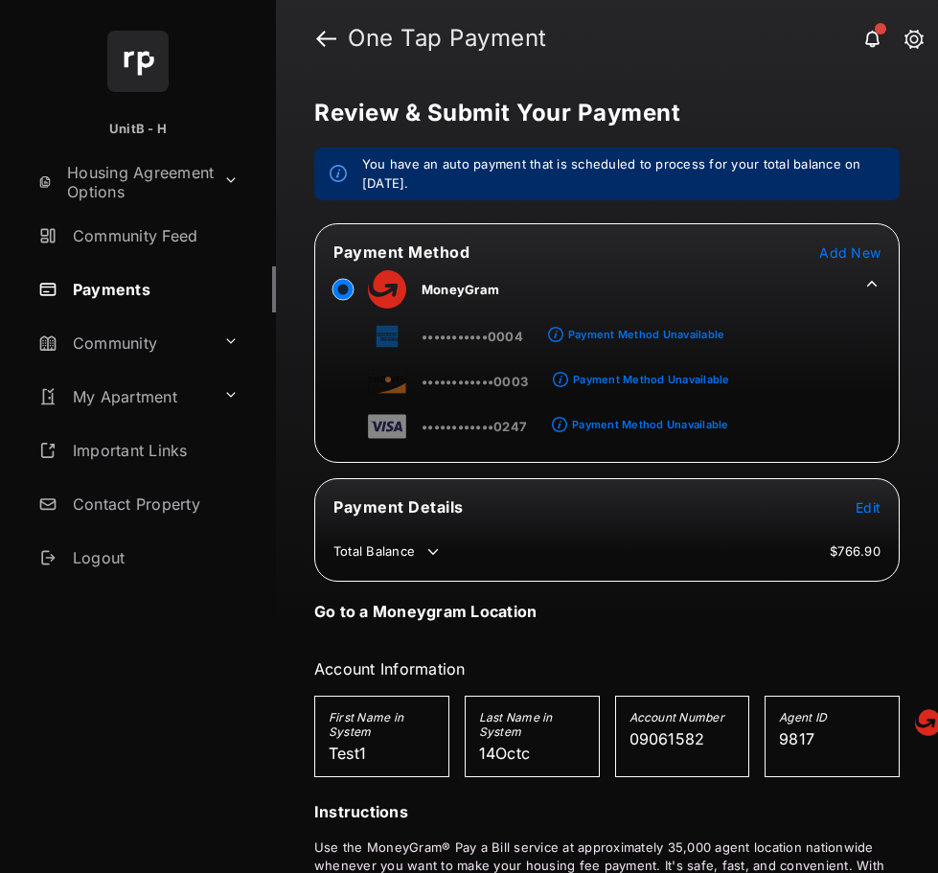
click at [830, 254] on span "Add New" at bounding box center [849, 252] width 61 height 16
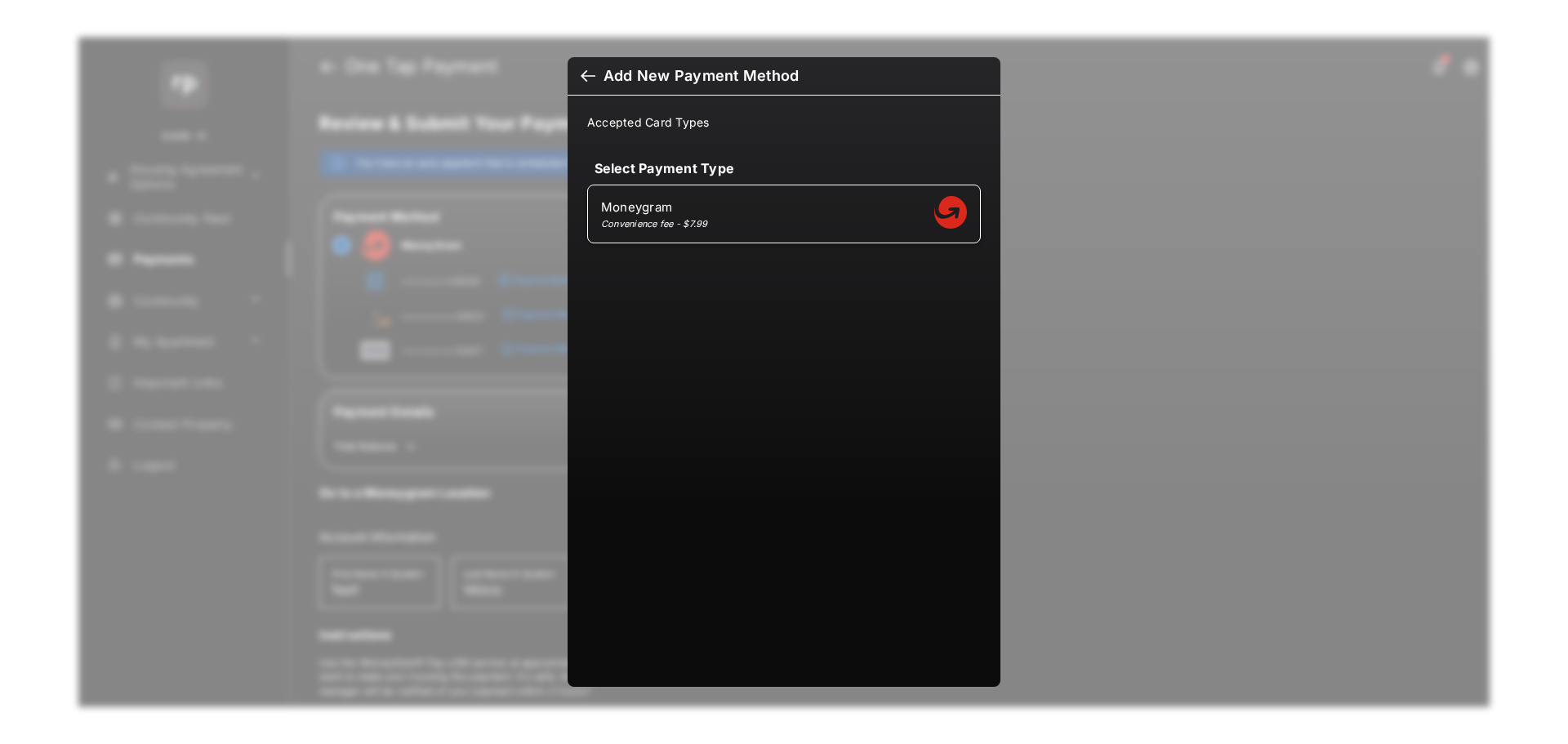
click at [591, 69] on div at bounding box center [587, 78] width 14 height 18
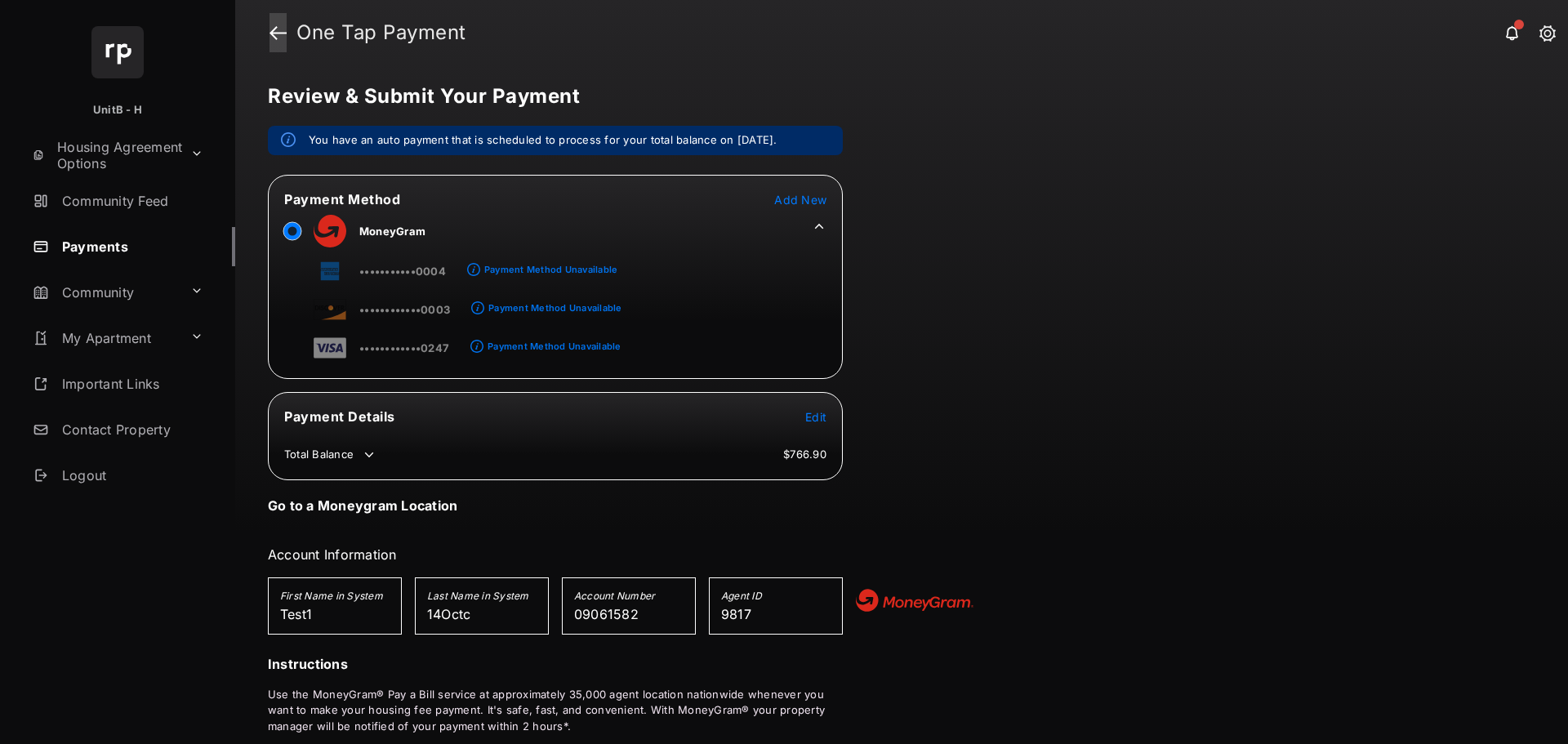
click at [274, 32] on link at bounding box center [278, 32] width 17 height 39
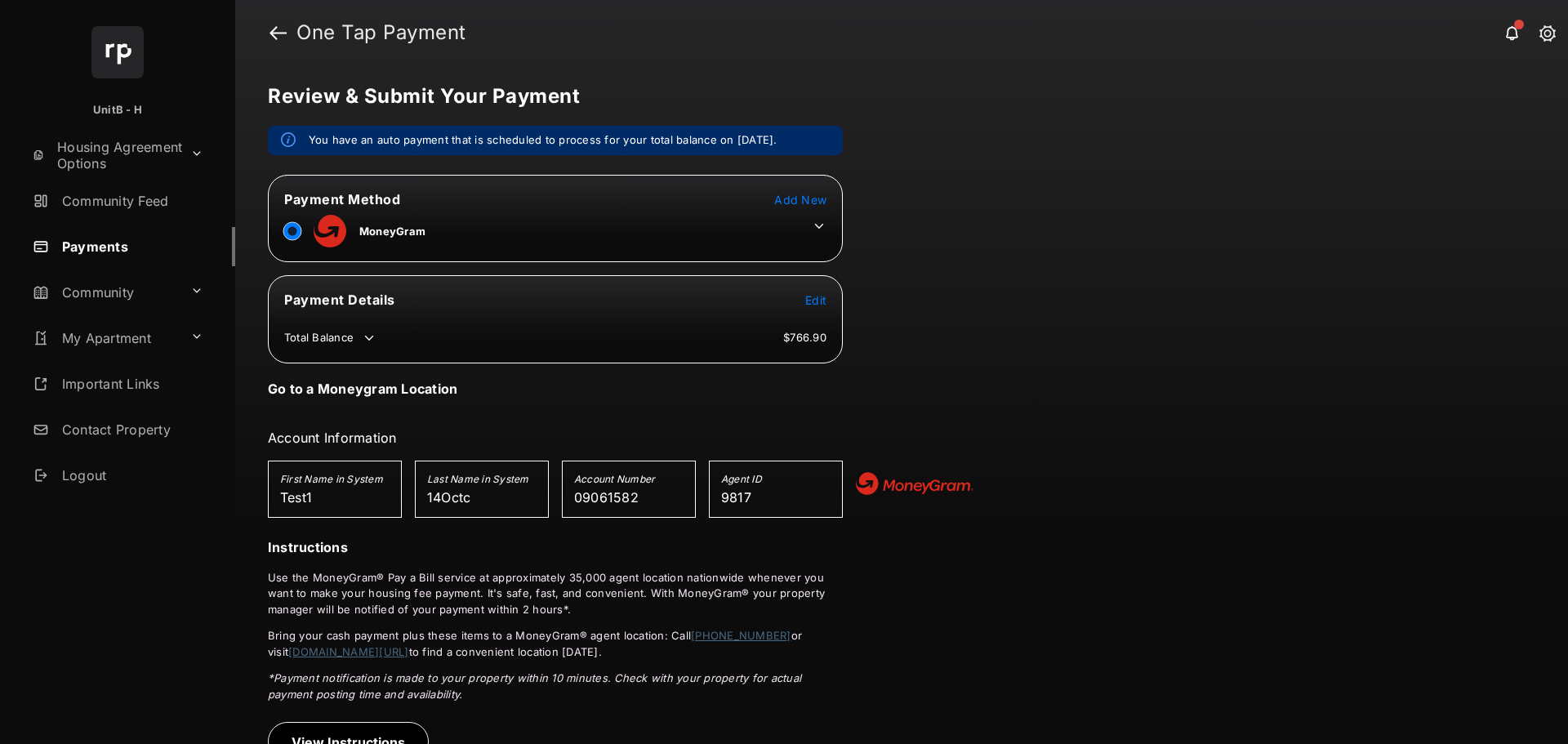
click at [819, 220] on icon at bounding box center [819, 226] width 14 height 14
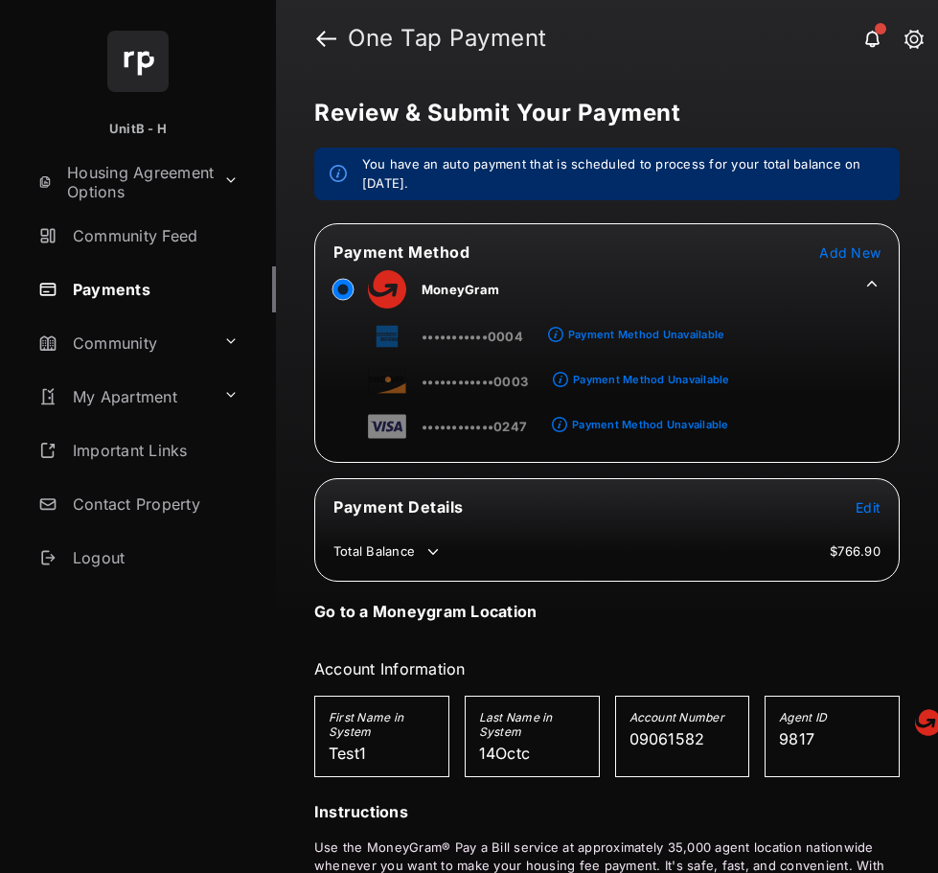
click at [853, 253] on span "Add New" at bounding box center [849, 252] width 61 height 16
